Goal: Task Accomplishment & Management: Manage account settings

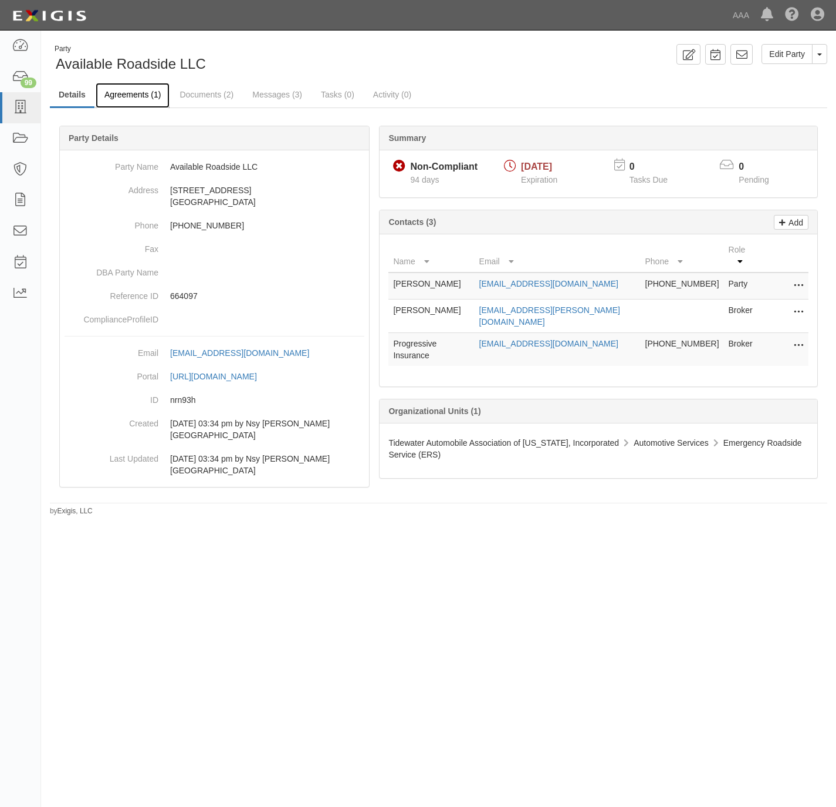
click at [129, 92] on link "Agreements (1)" at bounding box center [133, 95] width 74 height 25
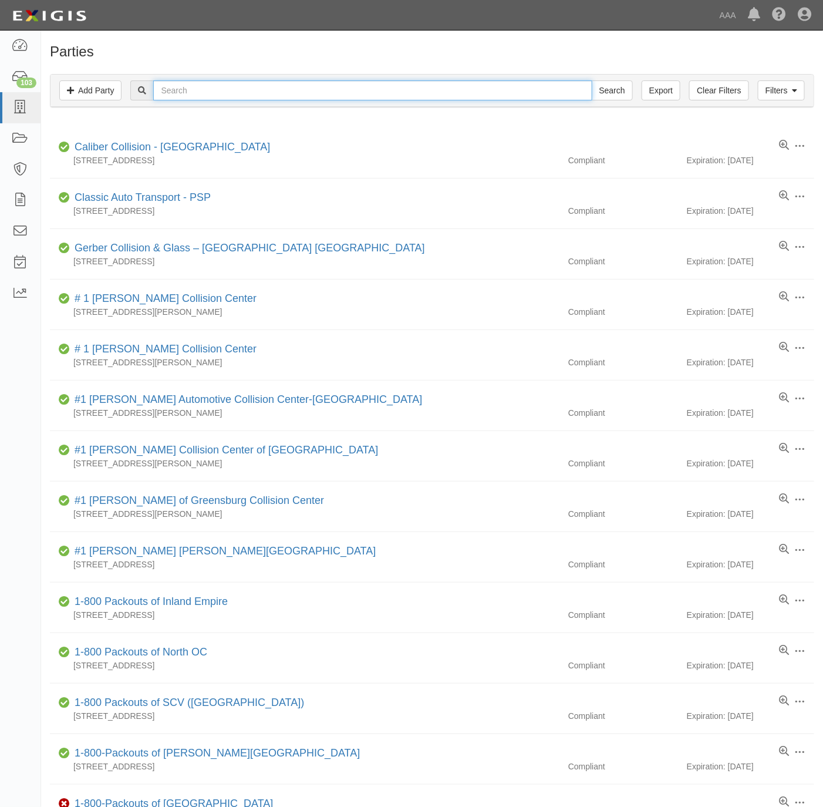
click at [295, 90] on input "text" at bounding box center [372, 90] width 438 height 20
type input "bass towing"
click at [592, 80] on input "Search" at bounding box center [612, 90] width 41 height 20
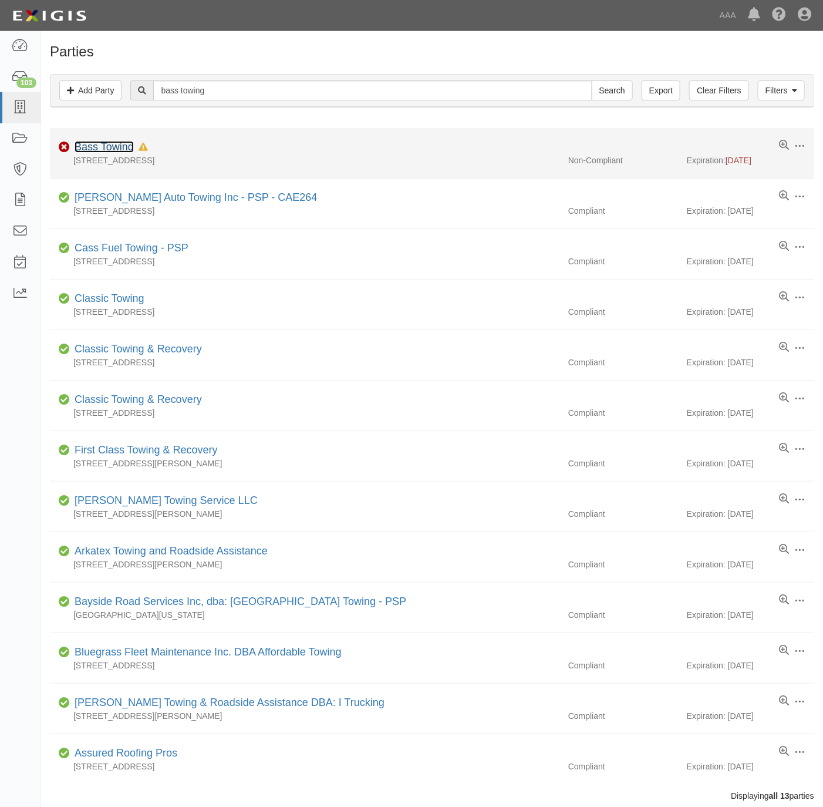
click at [96, 144] on link "Bass Towing" at bounding box center [104, 147] width 59 height 12
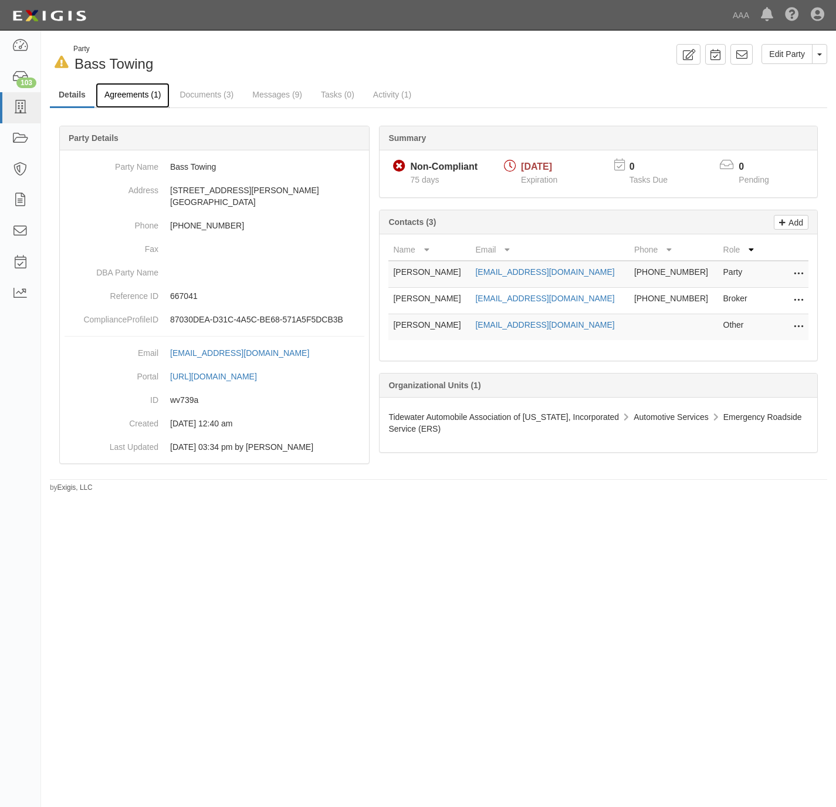
click at [109, 93] on link "Agreements (1)" at bounding box center [133, 95] width 74 height 25
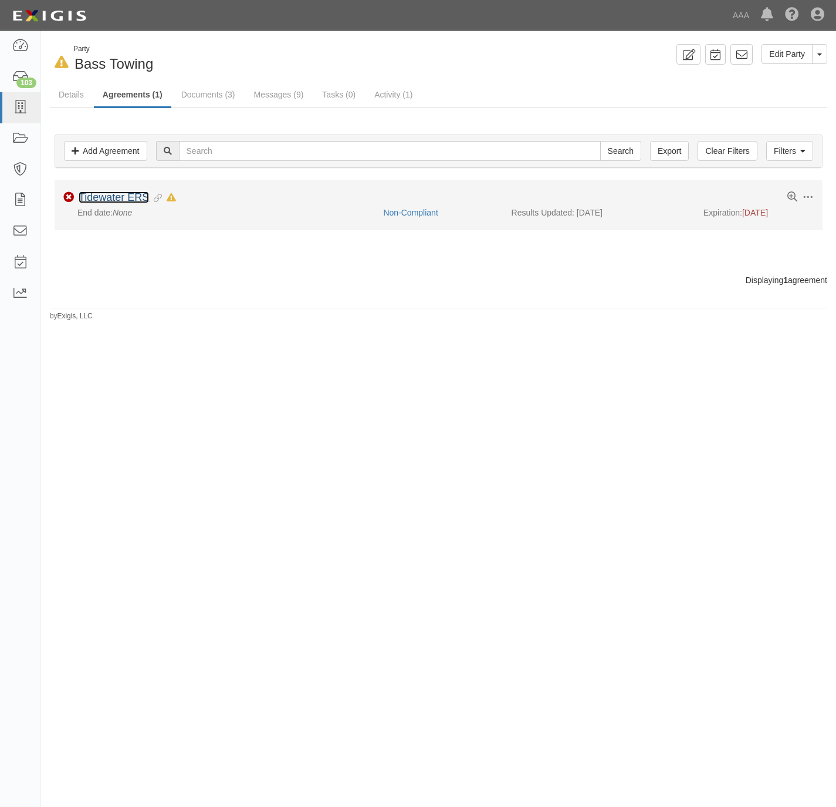
click at [132, 194] on link "Tidewater ERS" at bounding box center [114, 197] width 70 height 12
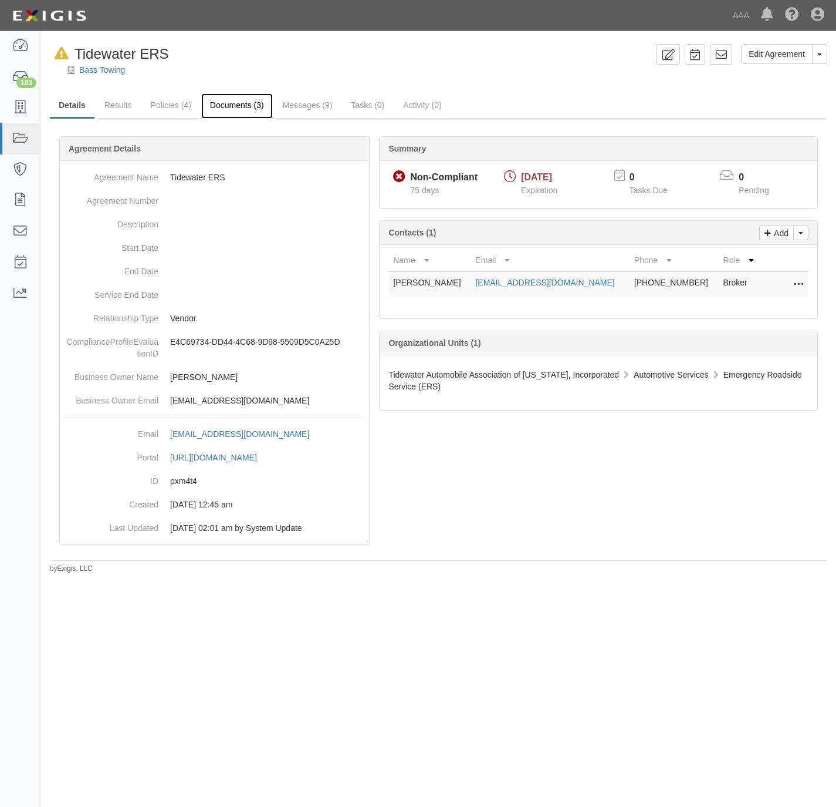
click at [213, 99] on link "Documents (3)" at bounding box center [237, 105] width 72 height 25
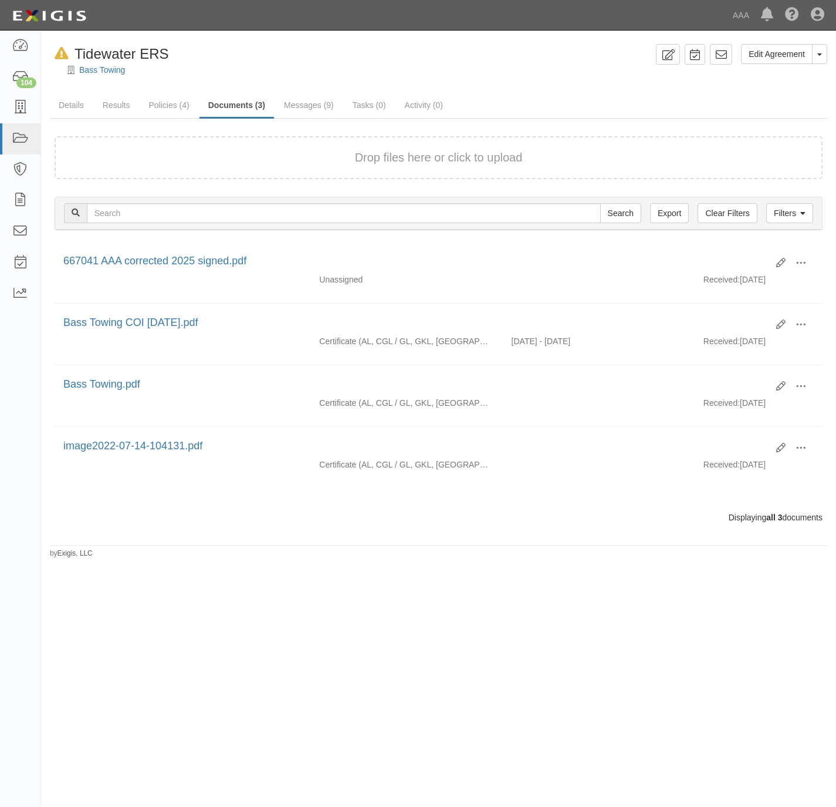
drag, startPoint x: 525, startPoint y: 77, endPoint x: 534, endPoint y: 75, distance: 9.8
click at [524, 77] on div at bounding box center [438, 80] width 795 height 9
click at [95, 72] on link "Bass Towing" at bounding box center [102, 69] width 46 height 9
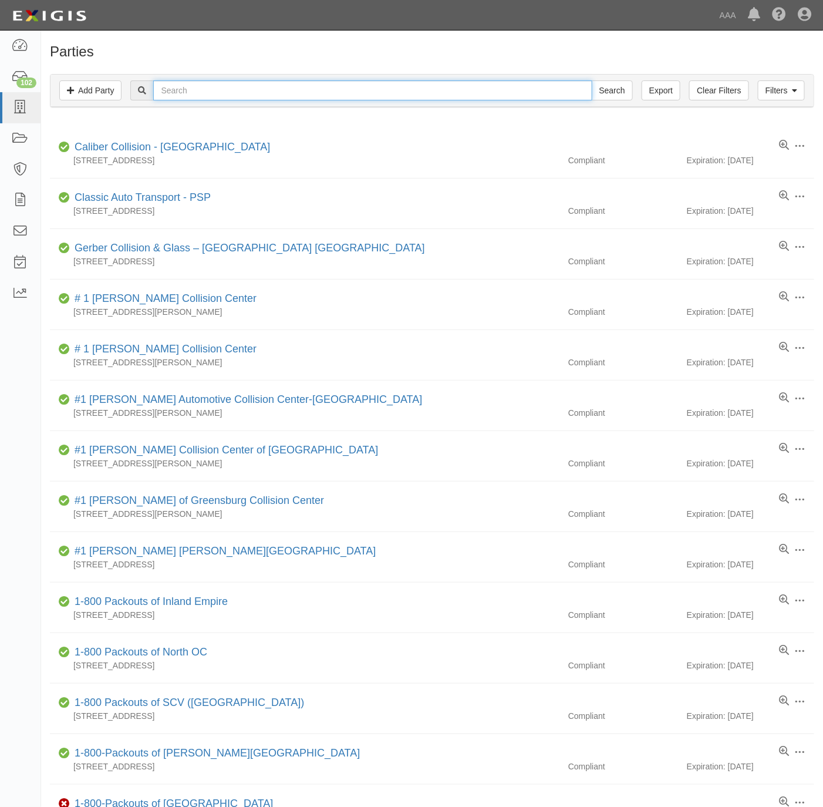
click at [204, 95] on input "text" at bounding box center [372, 90] width 438 height 20
paste input "Lock Doctor"
type input "Lock Doctor"
click at [601, 94] on input "Search" at bounding box center [612, 90] width 41 height 20
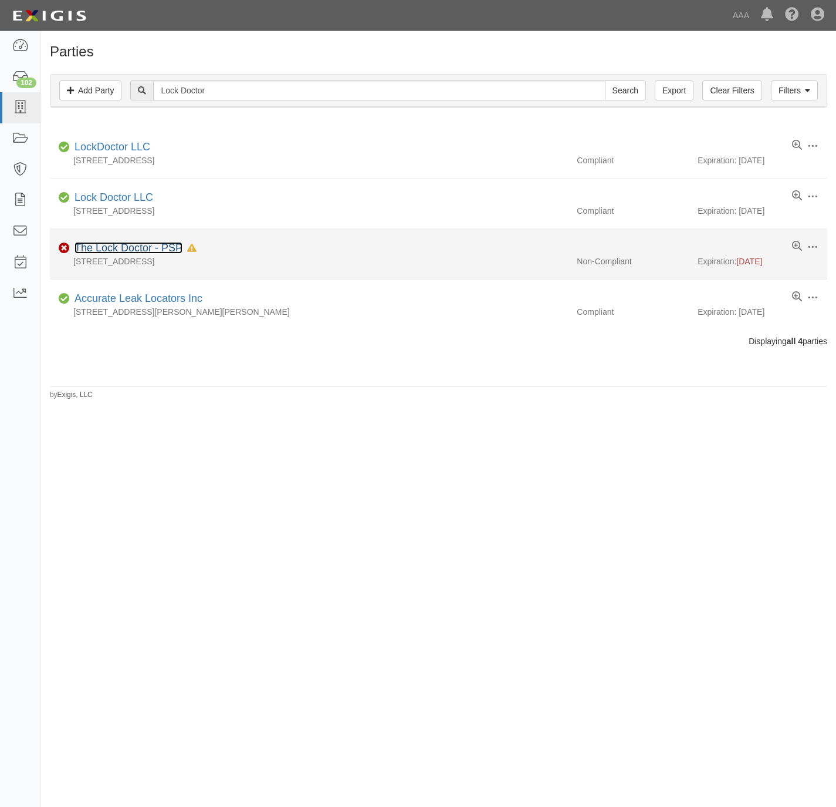
click at [116, 248] on link "The Lock Doctor - PSP" at bounding box center [129, 248] width 108 height 12
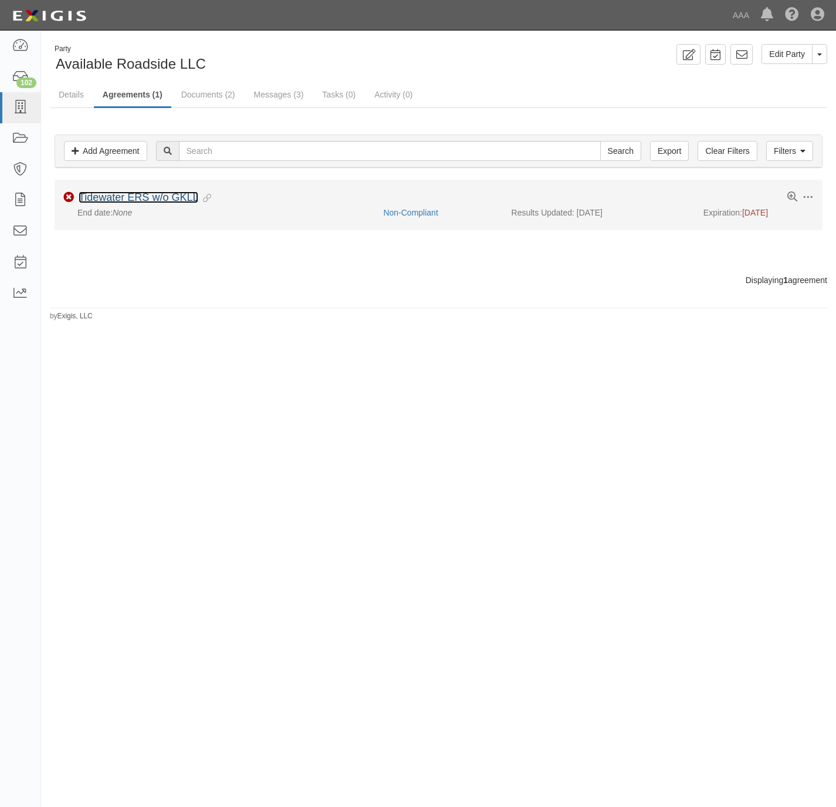
click at [150, 199] on link "Tidewater ERS w/o GKLL" at bounding box center [139, 197] width 120 height 12
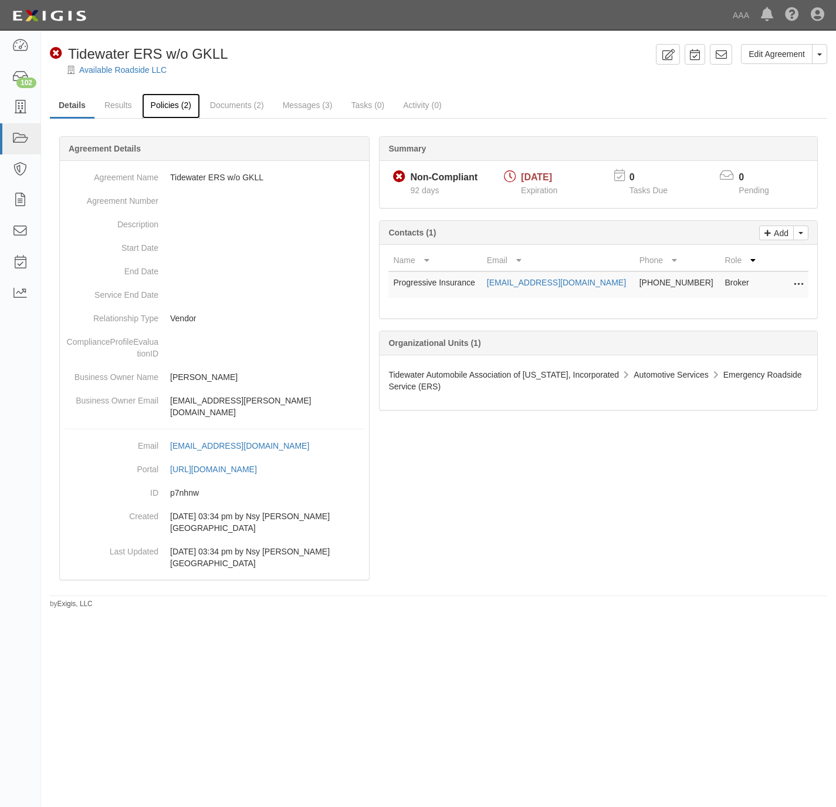
click at [171, 101] on link "Policies (2)" at bounding box center [171, 105] width 58 height 25
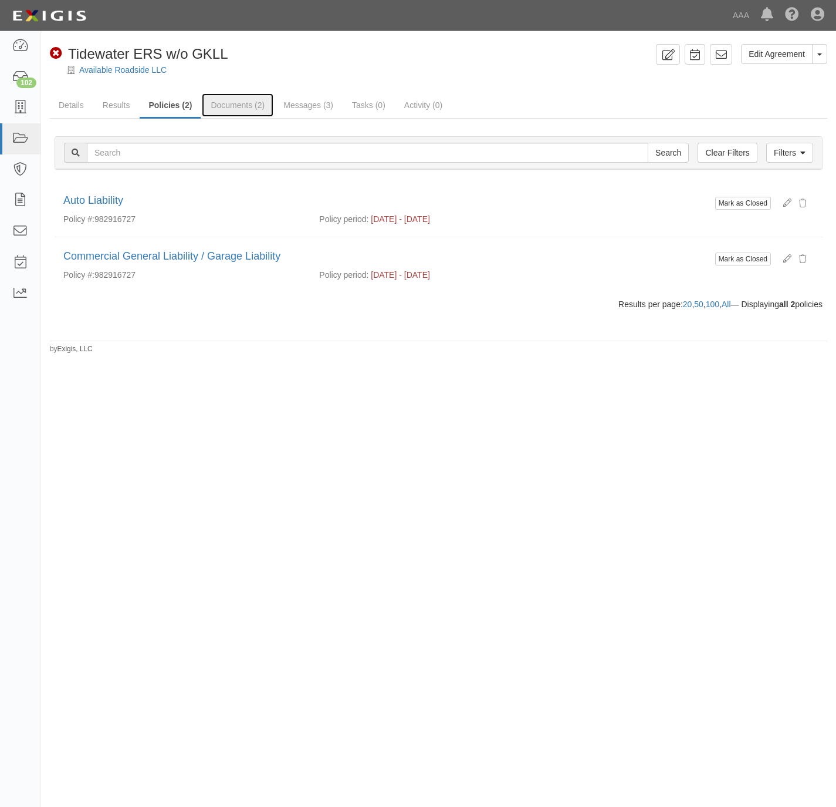
click at [225, 104] on link "Documents (2)" at bounding box center [238, 104] width 72 height 23
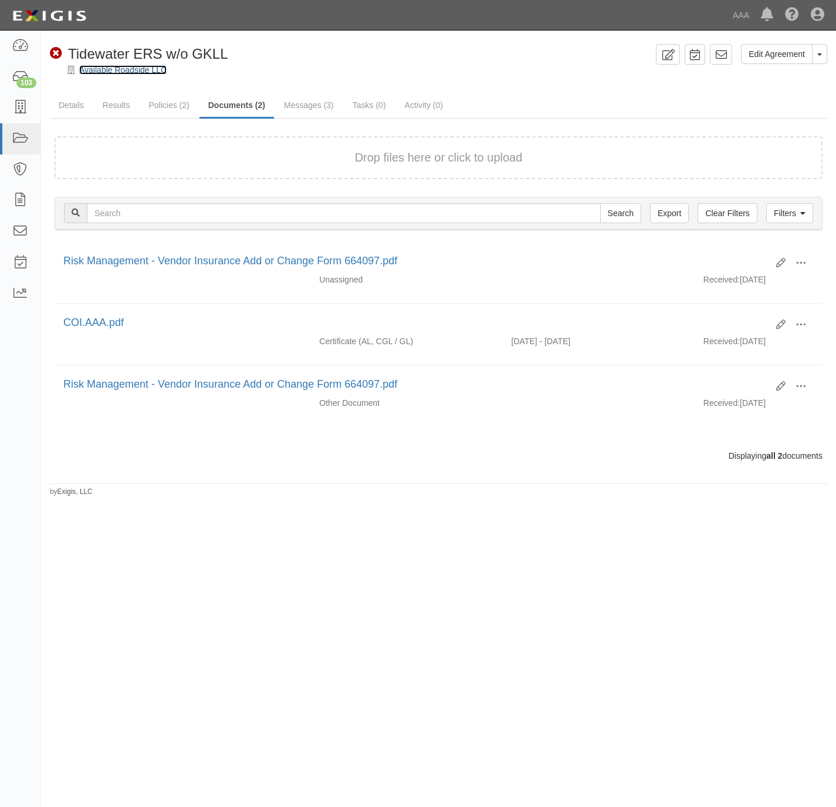
click at [120, 71] on link "Available Roadside LLC" at bounding box center [122, 69] width 87 height 9
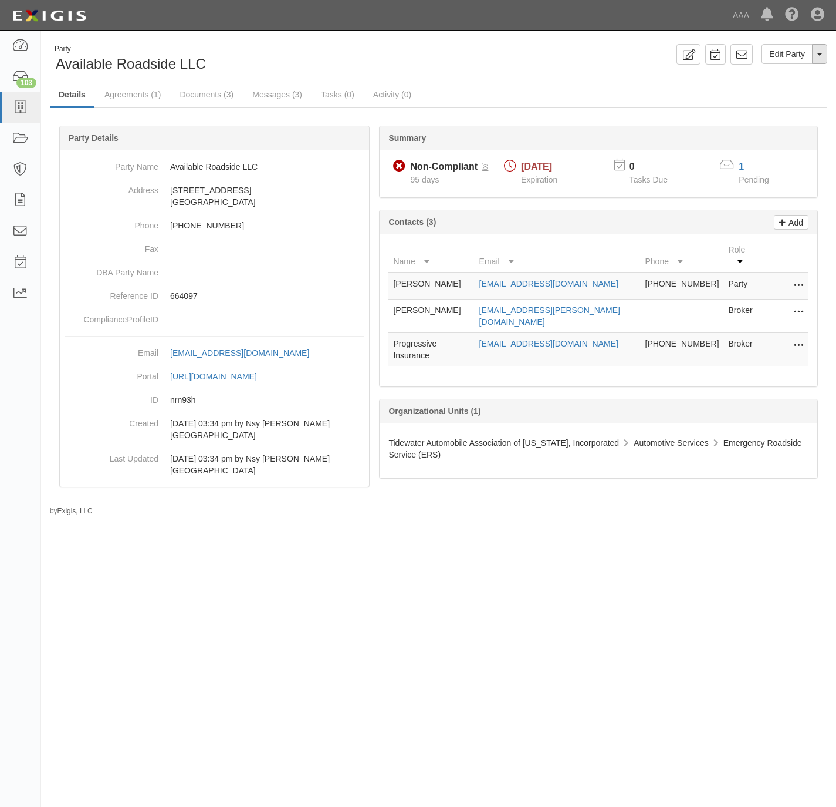
click at [821, 52] on button "Toggle Party Dropdown" at bounding box center [819, 54] width 15 height 20
click at [759, 94] on link "Archive Party" at bounding box center [780, 91] width 93 height 15
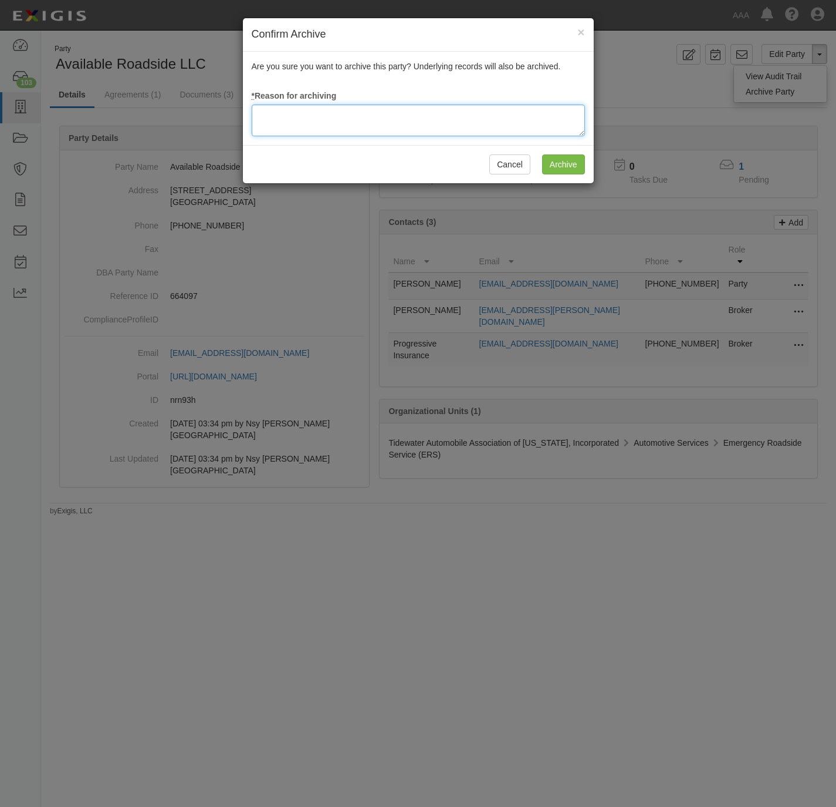
click at [335, 124] on textarea at bounding box center [418, 120] width 333 height 32
type textarea "Station Terminated."
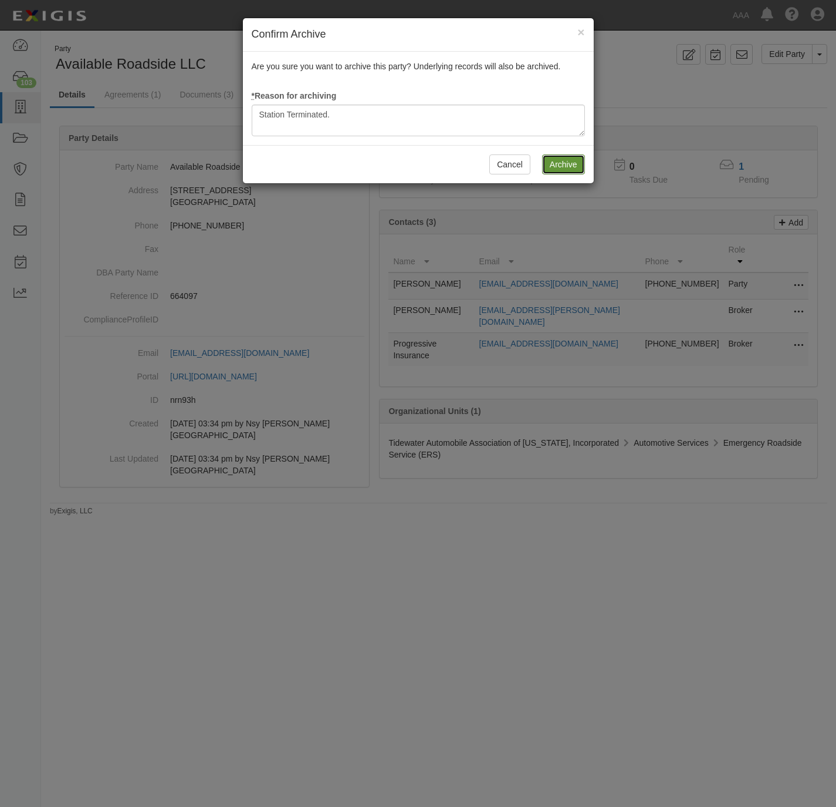
click at [555, 167] on input "Archive" at bounding box center [563, 164] width 43 height 20
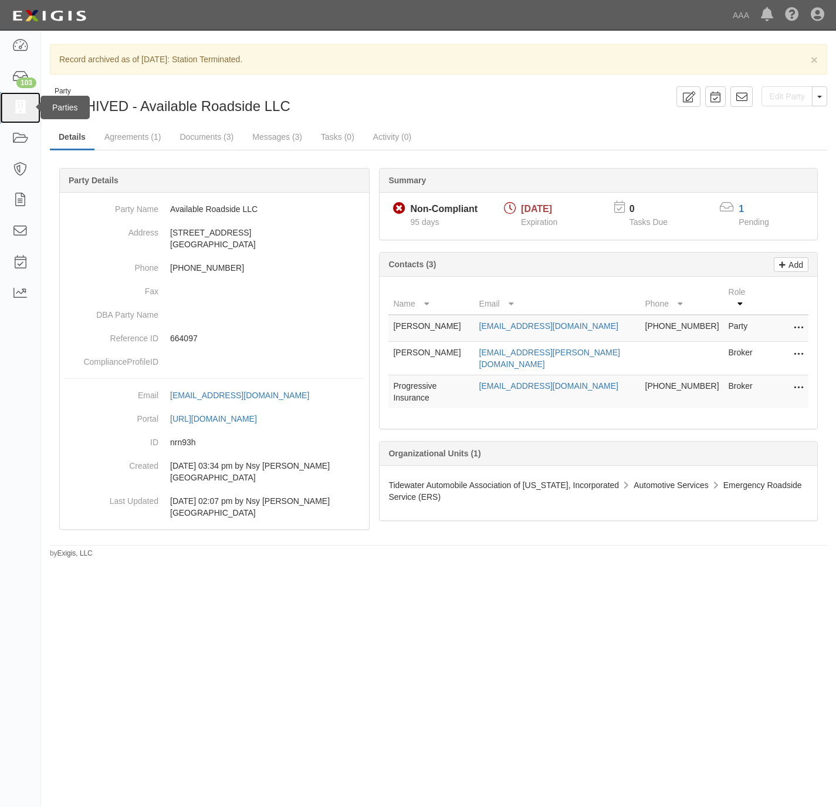
click at [25, 103] on icon at bounding box center [20, 108] width 16 height 14
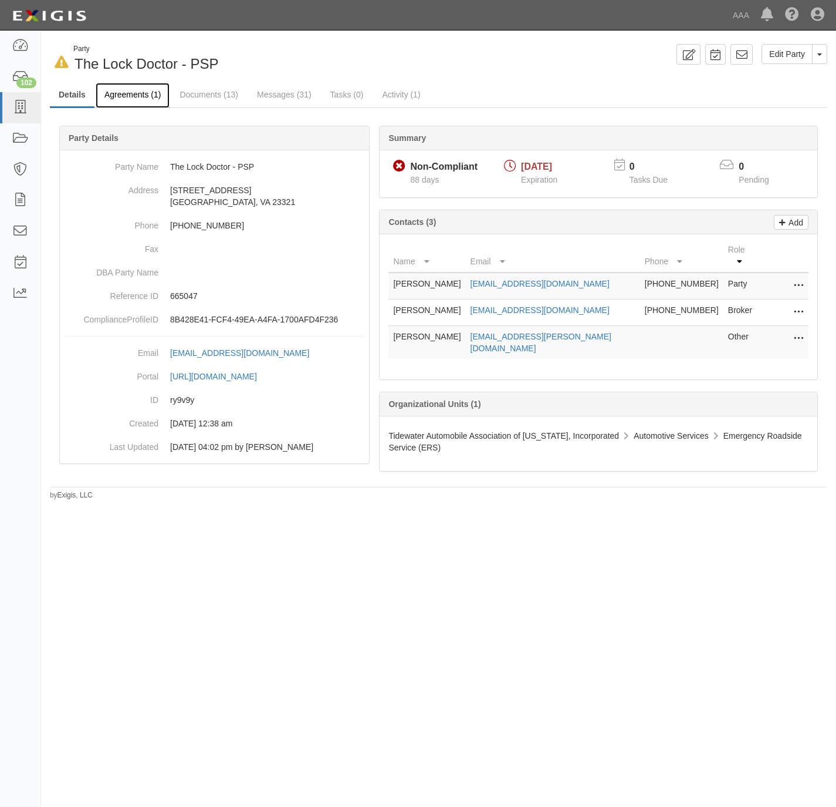
click at [127, 97] on link "Agreements (1)" at bounding box center [133, 95] width 74 height 25
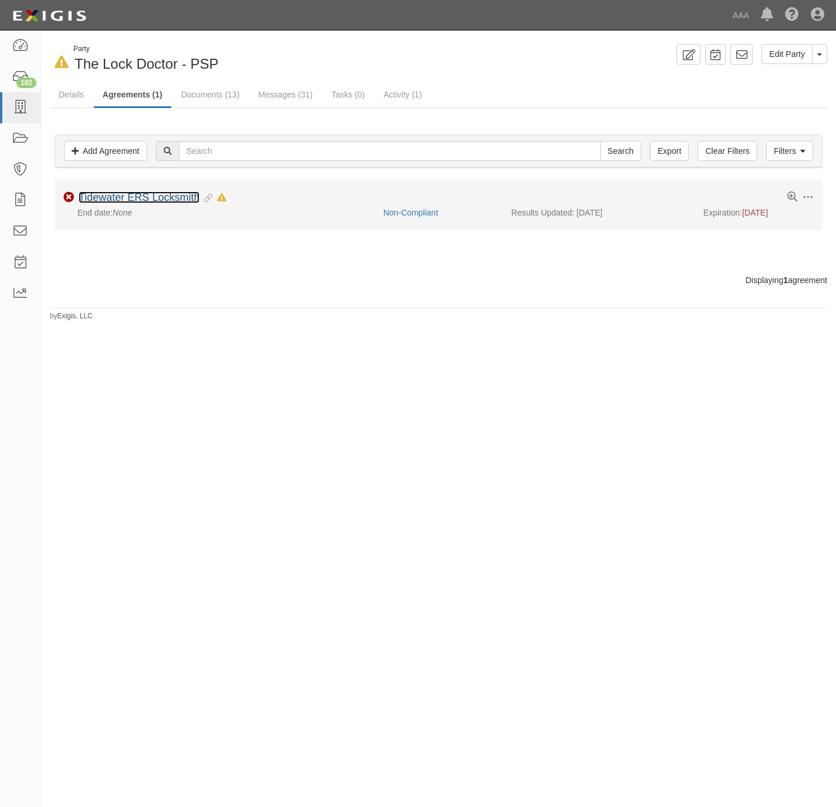
click at [125, 198] on link "Tidewater ERS Locksmith" at bounding box center [139, 197] width 121 height 12
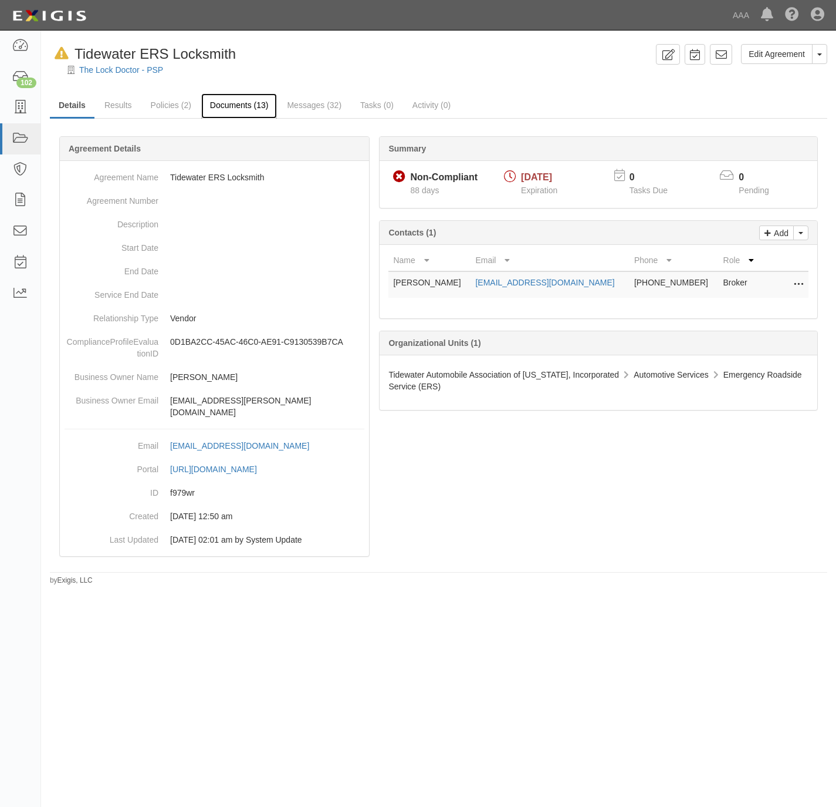
click at [220, 99] on link "Documents (13)" at bounding box center [239, 105] width 76 height 25
